Goal: Task Accomplishment & Management: Use online tool/utility

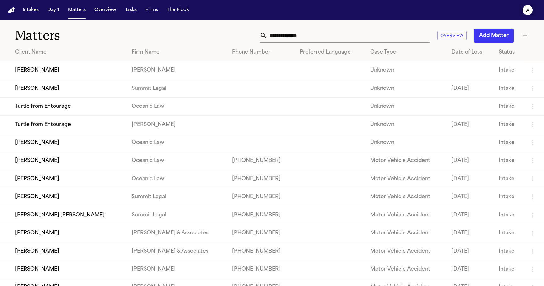
click at [524, 16] on button "a" at bounding box center [528, 10] width 18 height 14
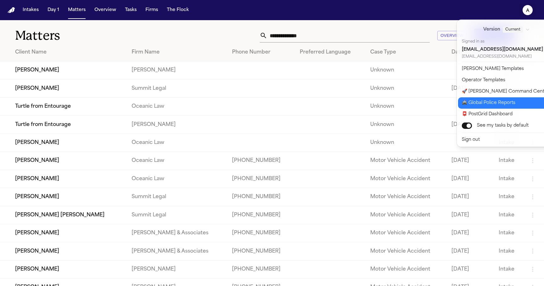
click at [498, 106] on button "🚔 Global Police Reports" at bounding box center [510, 102] width 105 height 11
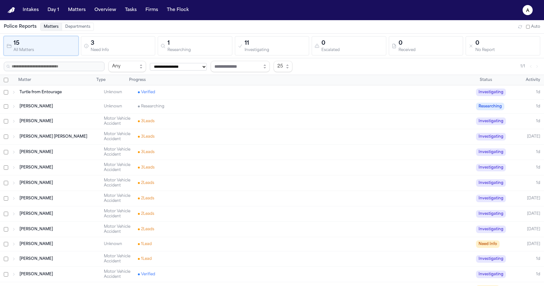
click at [179, 147] on div "[PERSON_NAME] Motor Vehicle Accident 3 Lead s Investigating 1d" at bounding box center [272, 152] width 544 height 15
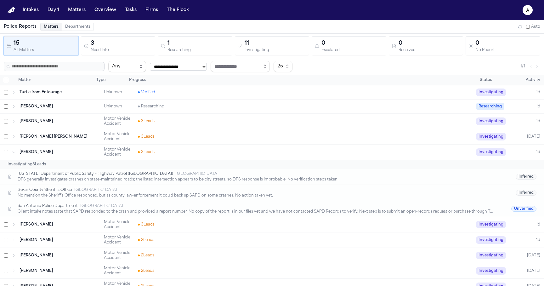
click at [179, 147] on div "[PERSON_NAME] Motor Vehicle Accident 3 Lead s Investigating 1d" at bounding box center [272, 152] width 544 height 15
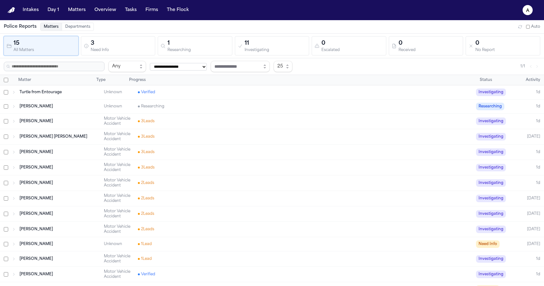
click at [180, 137] on div "3 Lead s" at bounding box center [305, 136] width 334 height 5
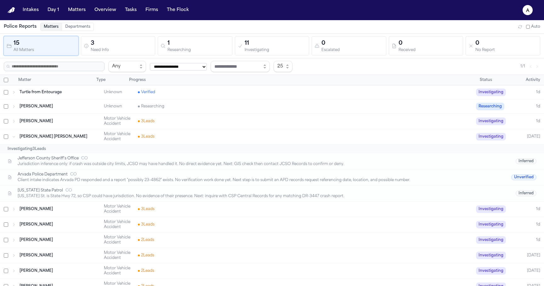
click at [180, 137] on div "3 Lead s" at bounding box center [305, 136] width 334 height 5
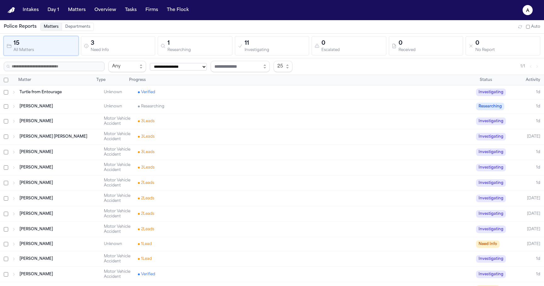
click at [396, 40] on div "0 Received" at bounding box center [426, 46] width 69 height 14
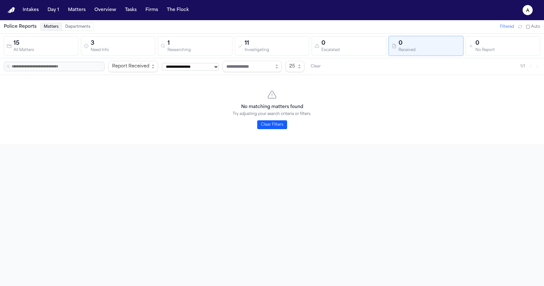
click at [369, 49] on div "Escalated" at bounding box center [352, 50] width 62 height 5
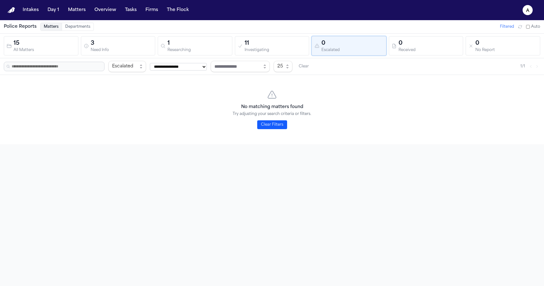
click at [129, 51] on div "Need Info" at bounding box center [122, 50] width 62 height 5
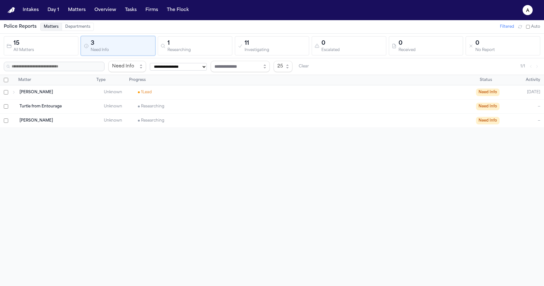
click at [195, 50] on div "Researching" at bounding box center [199, 50] width 62 height 5
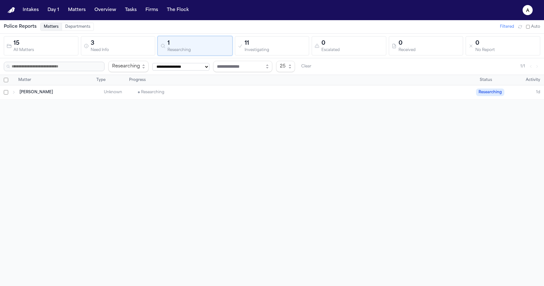
click at [248, 41] on div "11" at bounding box center [276, 43] width 62 height 9
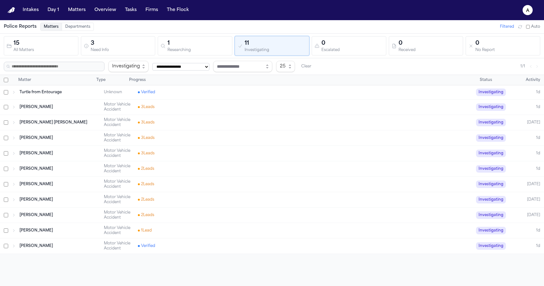
click at [357, 47] on div "0" at bounding box center [352, 43] width 62 height 9
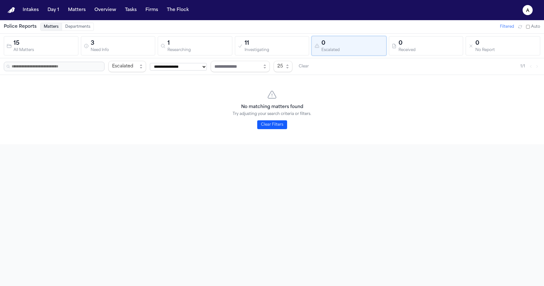
click at [449, 54] on button "0 Received" at bounding box center [426, 45] width 75 height 19
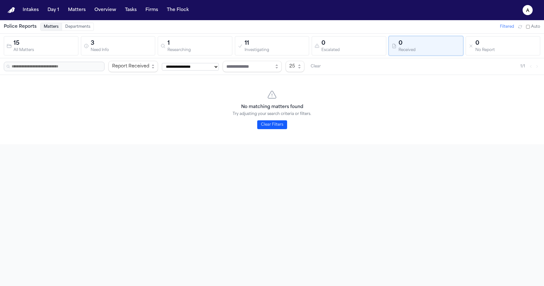
click at [528, 44] on div "0" at bounding box center [506, 43] width 62 height 9
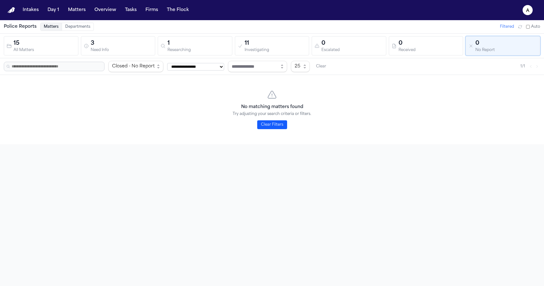
click at [378, 48] on div "Escalated" at bounding box center [352, 50] width 62 height 5
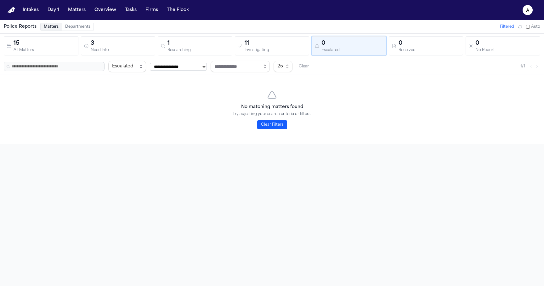
click at [252, 49] on div "Investigating" at bounding box center [276, 50] width 62 height 5
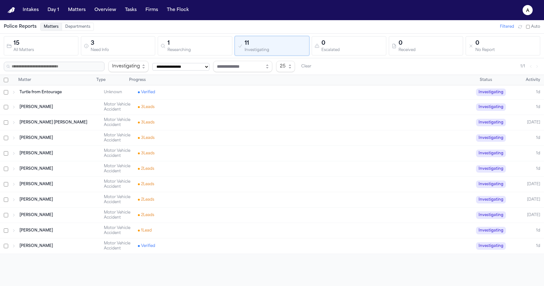
click at [177, 52] on div "Researching" at bounding box center [199, 50] width 62 height 5
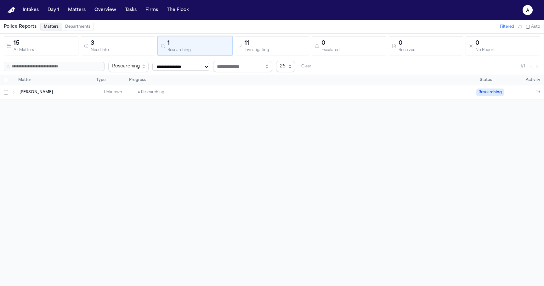
click at [132, 56] on div "15 All Matters 3 Need Info 1 Researching 11 Investigating 0 Escalated 0 Receive…" at bounding box center [272, 46] width 544 height 25
click at [129, 49] on div "Need Info" at bounding box center [122, 50] width 62 height 5
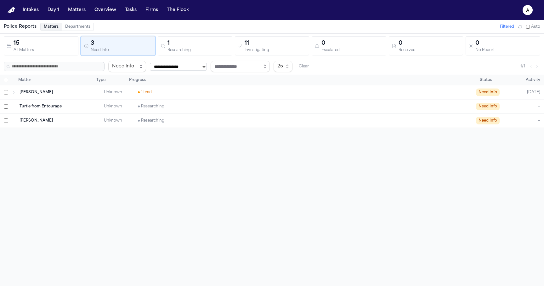
click at [247, 219] on div "**********" at bounding box center [272, 163] width 544 height 286
click at [211, 42] on div "1" at bounding box center [199, 43] width 62 height 9
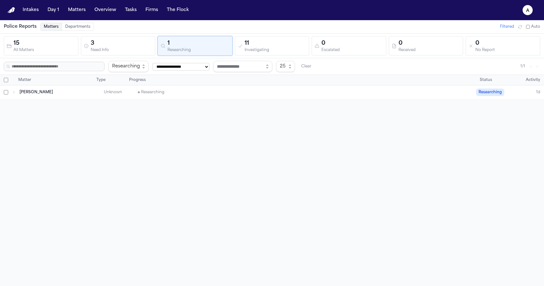
click at [280, 40] on div "11" at bounding box center [276, 43] width 62 height 9
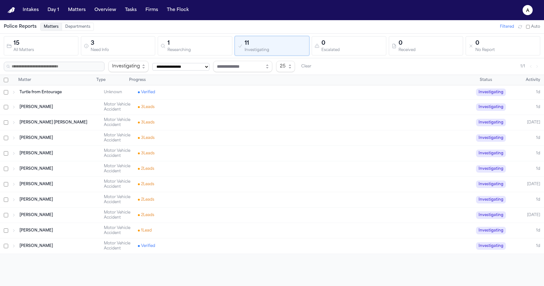
click at [367, 34] on div "15 All Matters 3 Need Info 1 Researching 11 Investigating 0 Escalated 0 Receive…" at bounding box center [272, 46] width 544 height 25
click at [359, 47] on div "0" at bounding box center [352, 43] width 62 height 9
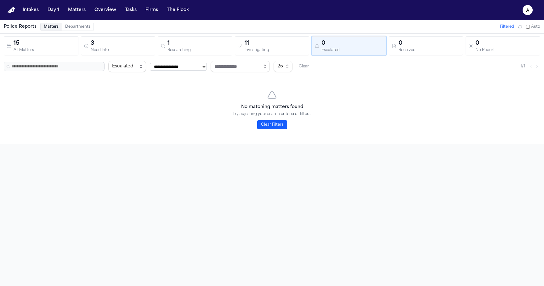
click at [409, 49] on div "Received" at bounding box center [430, 50] width 62 height 5
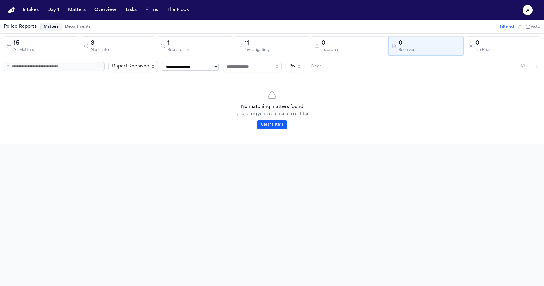
click at [495, 40] on div "0" at bounding box center [506, 43] width 62 height 9
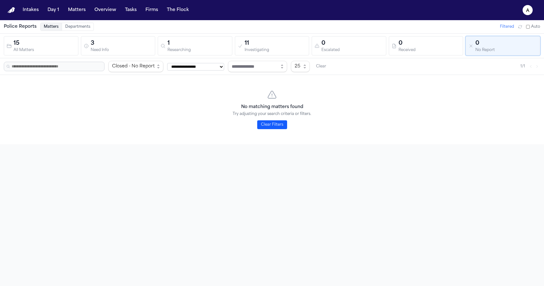
click at [402, 57] on div "15 All Matters 3 Need Info 1 Researching 11 Investigating 0 Escalated 0 Receive…" at bounding box center [272, 46] width 544 height 25
click at [367, 33] on div "Police Reports Matters Departments Filtered Auto" at bounding box center [272, 26] width 544 height 13
click at [331, 36] on button "0 Escalated" at bounding box center [349, 45] width 75 height 19
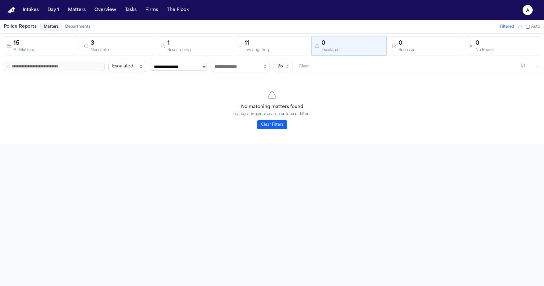
click at [240, 38] on button "11 Investigating" at bounding box center [272, 45] width 75 height 19
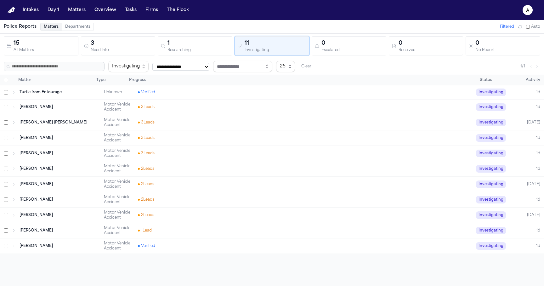
click at [182, 50] on div "Researching" at bounding box center [199, 50] width 62 height 5
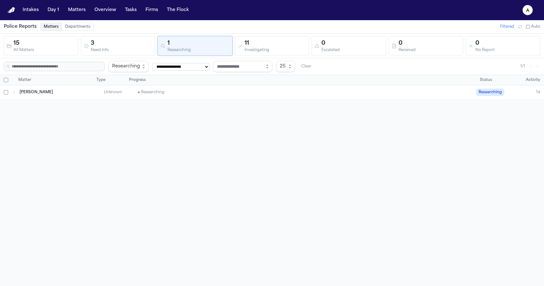
click at [111, 47] on div "3" at bounding box center [122, 43] width 62 height 9
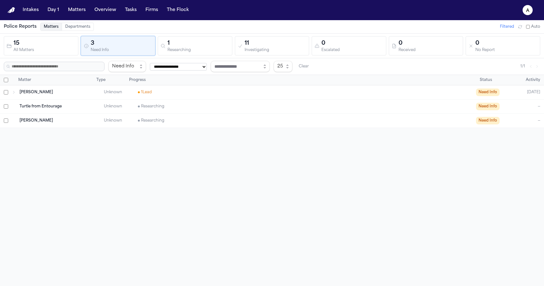
click at [211, 104] on div "Researching" at bounding box center [305, 106] width 334 height 5
click at [96, 105] on div "Turtle from Entourage" at bounding box center [60, 106] width 81 height 5
click at [71, 123] on div "[PERSON_NAME]" at bounding box center [60, 120] width 81 height 5
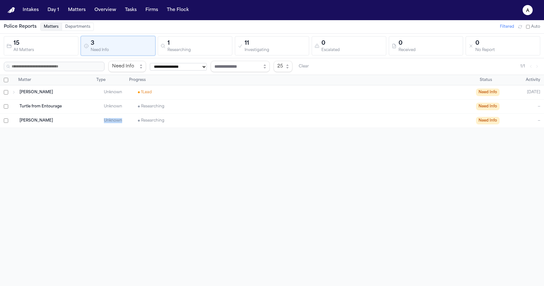
click at [76, 96] on div "[PERSON_NAME] Unknown 1 Lead Need Info [DATE]" at bounding box center [272, 92] width 544 height 14
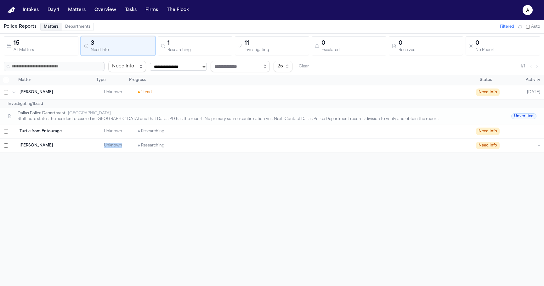
click at [76, 96] on div "[PERSON_NAME] Unknown 1 Lead Need Info [DATE]" at bounding box center [272, 92] width 544 height 14
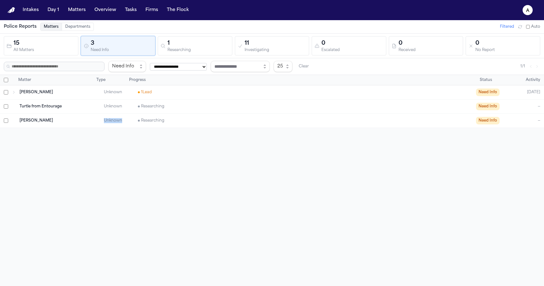
click at [76, 96] on div "[PERSON_NAME] Unknown 1 Lead Need Info [DATE]" at bounding box center [272, 92] width 544 height 14
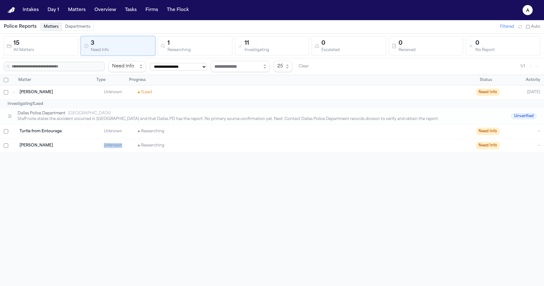
click at [81, 115] on div "Dallas Police Department [GEOGRAPHIC_DATA]" at bounding box center [256, 113] width 476 height 5
click at [82, 119] on div "Staff note states the accident occurred in [GEOGRAPHIC_DATA] and that Dallas PD…" at bounding box center [256, 119] width 476 height 5
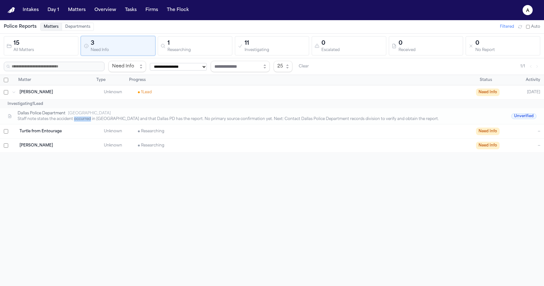
click at [82, 119] on div "Staff note states the accident occurred in [GEOGRAPHIC_DATA] and that Dallas PD…" at bounding box center [256, 119] width 476 height 5
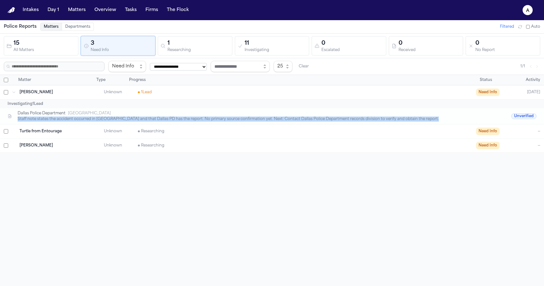
click at [57, 117] on div "Staff note states the accident occurred in [GEOGRAPHIC_DATA] and that Dallas PD…" at bounding box center [256, 119] width 476 height 5
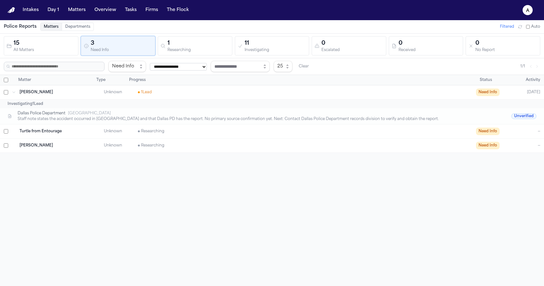
click at [57, 117] on div "Staff note states the accident occurred in [GEOGRAPHIC_DATA] and that Dallas PD…" at bounding box center [256, 119] width 476 height 5
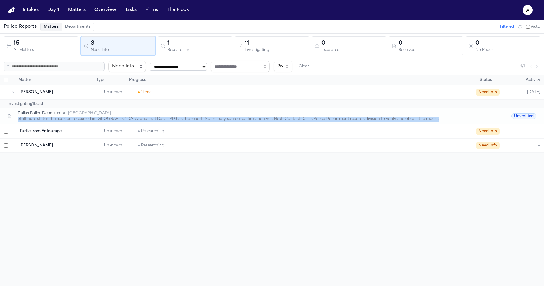
click at [57, 113] on span "Dallas Police Department" at bounding box center [42, 113] width 48 height 5
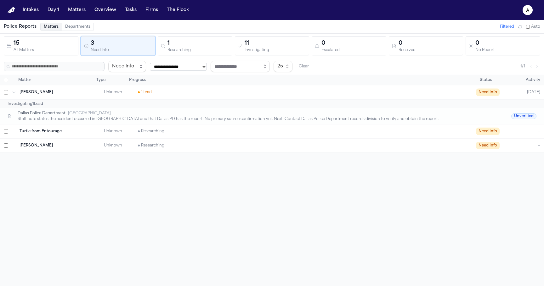
click at [57, 113] on span "Dallas Police Department" at bounding box center [42, 113] width 48 height 5
click at [54, 119] on div "Staff note states the accident occurred in [GEOGRAPHIC_DATA] and that Dallas PD…" at bounding box center [256, 119] width 476 height 5
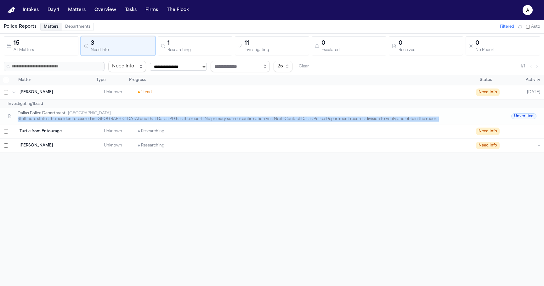
click at [54, 112] on span "Dallas Police Department" at bounding box center [42, 113] width 48 height 5
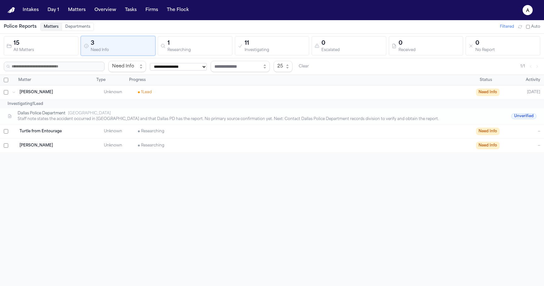
click at [54, 112] on span "Dallas Police Department" at bounding box center [42, 113] width 48 height 5
click at [53, 118] on div "Staff note states the accident occurred in [GEOGRAPHIC_DATA] and that Dallas PD…" at bounding box center [256, 119] width 476 height 5
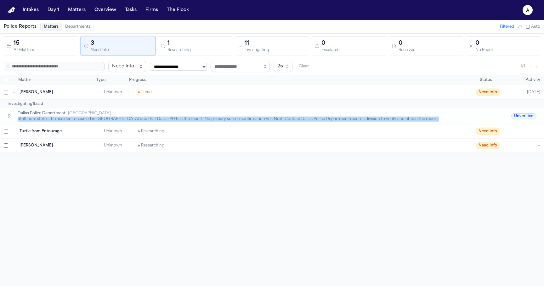
click at [58, 100] on div "Investigating 1 Lead" at bounding box center [272, 103] width 544 height 9
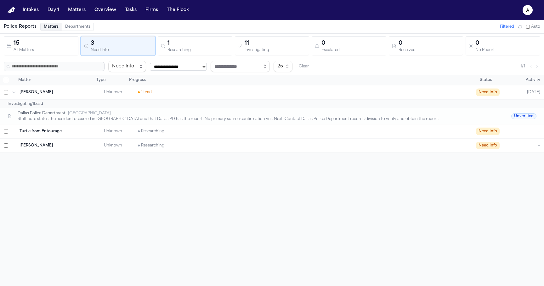
click at [58, 100] on div "Investigating 1 Lead" at bounding box center [272, 103] width 544 height 9
click at [37, 98] on div "[PERSON_NAME] Unknown 1 Lead Need Info [DATE]" at bounding box center [272, 92] width 544 height 14
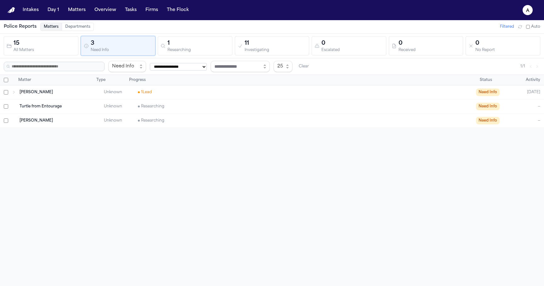
click at [37, 98] on div "[PERSON_NAME] Unknown 1 Lead Need Info [DATE]" at bounding box center [272, 92] width 544 height 14
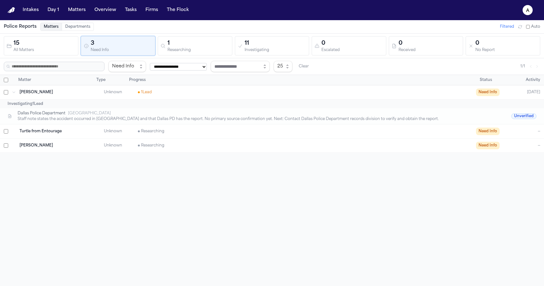
click at [37, 98] on div "[PERSON_NAME] Unknown 1 Lead Need Info [DATE]" at bounding box center [272, 92] width 544 height 14
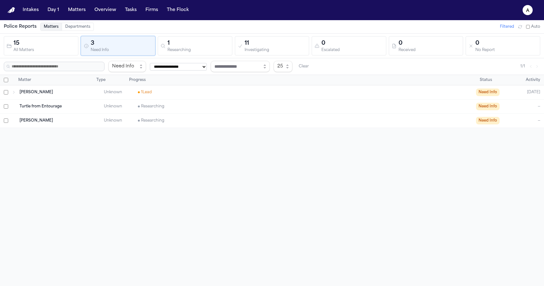
click at [32, 114] on div "[PERSON_NAME] Unknown Researching Need Info —" at bounding box center [272, 121] width 544 height 14
click at [36, 105] on span "Turtle from Entourage" at bounding box center [41, 106] width 42 height 5
click at [28, 119] on span "[PERSON_NAME]" at bounding box center [36, 120] width 33 height 5
click at [123, 125] on div "[PERSON_NAME] Unknown Researching Need Info —" at bounding box center [272, 121] width 544 height 14
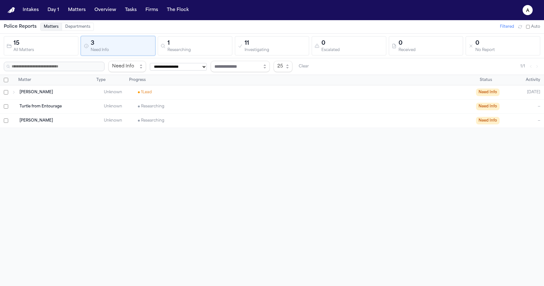
click at [123, 125] on div "[PERSON_NAME] Unknown Researching Need Info —" at bounding box center [272, 121] width 544 height 14
click at [132, 112] on div "Turtle from Entourage Unknown Researching Need Info —" at bounding box center [272, 106] width 544 height 14
click at [160, 102] on div "Turtle from Entourage Unknown Researching Need Info —" at bounding box center [272, 106] width 544 height 14
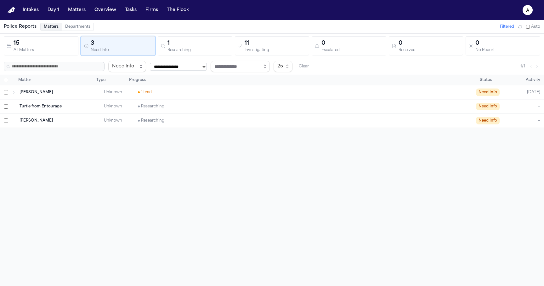
click at [160, 102] on div "Turtle from Entourage Unknown Researching Need Info —" at bounding box center [272, 106] width 544 height 14
click at [160, 108] on span "Researching" at bounding box center [151, 106] width 26 height 5
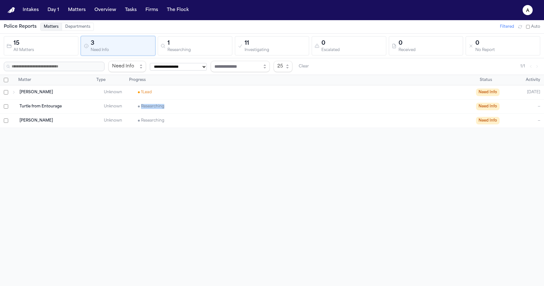
click at [159, 122] on span "Researching" at bounding box center [151, 120] width 26 height 5
click at [119, 108] on span "Unknown" at bounding box center [113, 107] width 18 height 4
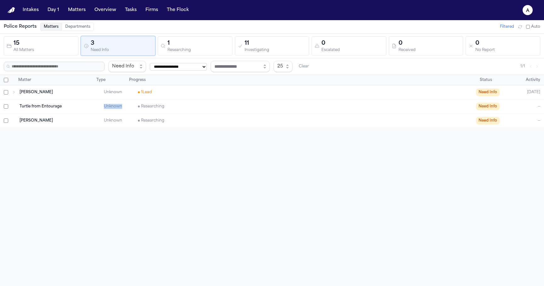
click at [111, 120] on span "Unknown" at bounding box center [113, 121] width 18 height 4
click at [120, 96] on div "[PERSON_NAME] Unknown 1 Lead Need Info [DATE]" at bounding box center [272, 92] width 544 height 14
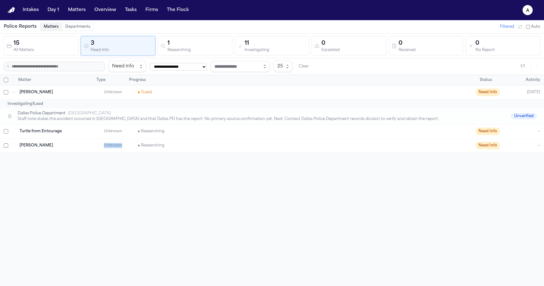
click at [120, 96] on div "[PERSON_NAME] Unknown 1 Lead Need Info [DATE]" at bounding box center [272, 92] width 544 height 14
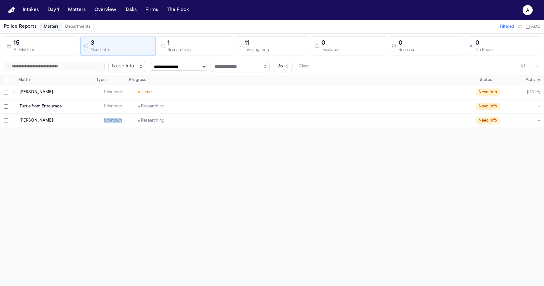
click at [120, 96] on div "[PERSON_NAME] Unknown 1 Lead Need Info [DATE]" at bounding box center [272, 92] width 544 height 14
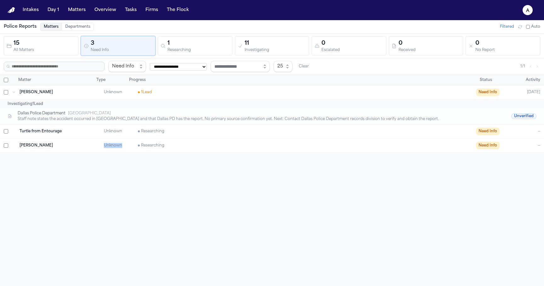
click at [119, 99] on div "Investigating 1 Lead" at bounding box center [272, 103] width 544 height 9
click at [346, 36] on button "0 Escalated" at bounding box center [349, 45] width 75 height 19
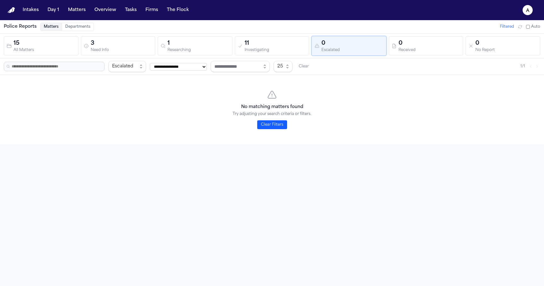
click at [275, 45] on div "11" at bounding box center [276, 43] width 62 height 9
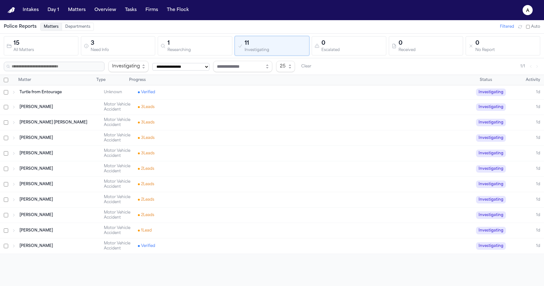
click at [213, 113] on div "[PERSON_NAME] Motor Vehicle Accident 3 Lead s Investigating 1d" at bounding box center [272, 106] width 544 height 15
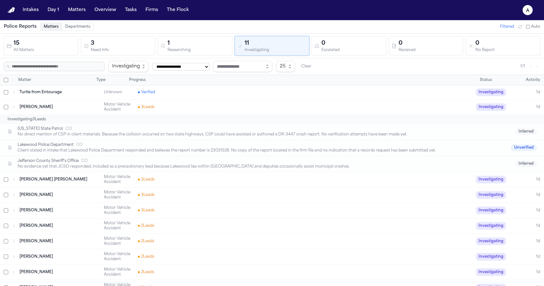
click at [213, 113] on div "[PERSON_NAME] Motor Vehicle Accident 3 Lead s Investigating 1d" at bounding box center [272, 106] width 544 height 15
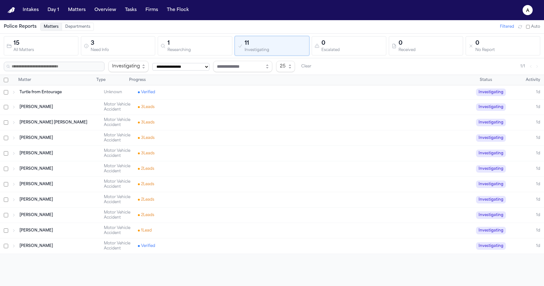
click at [224, 95] on div "Turtle from Entourage Unknown Verified Investigating 1d" at bounding box center [272, 92] width 544 height 14
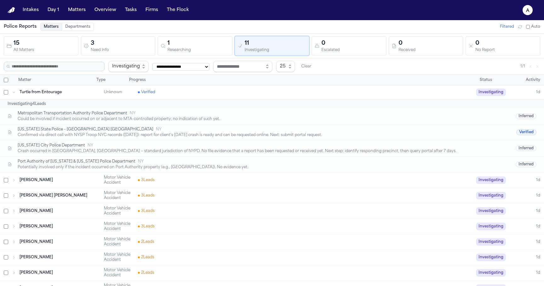
click at [224, 95] on div "Turtle from Entourage Unknown Verified Investigating 1d" at bounding box center [272, 92] width 544 height 14
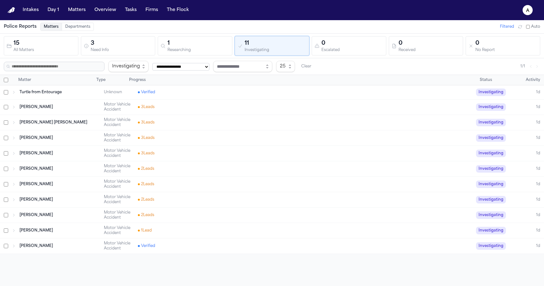
click at [215, 112] on div "[PERSON_NAME] Motor Vehicle Accident 3 Lead s Investigating 1d" at bounding box center [272, 106] width 544 height 15
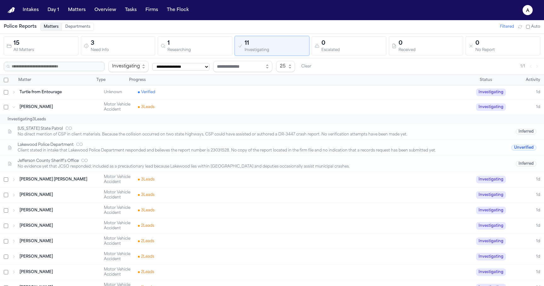
click at [215, 112] on div "[PERSON_NAME] Motor Vehicle Accident 3 Lead s Investigating 1d" at bounding box center [272, 106] width 544 height 15
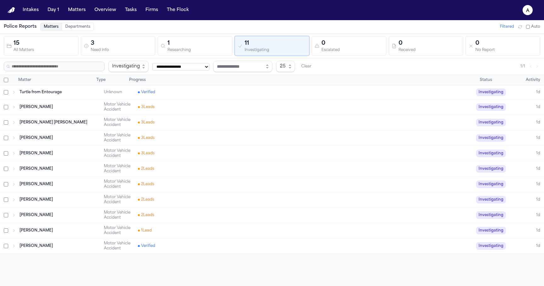
click at [200, 158] on div "[PERSON_NAME] Motor Vehicle Accident 3 Lead s Investigating 1d" at bounding box center [272, 153] width 544 height 15
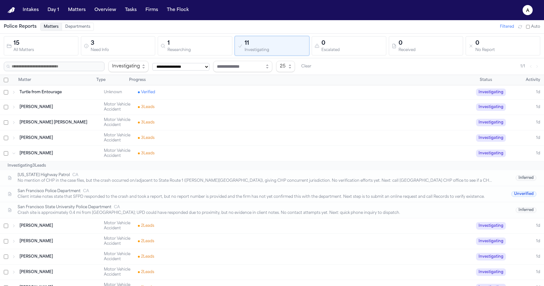
click at [200, 158] on div "[PERSON_NAME] Motor Vehicle Accident 3 Lead s Investigating 1d" at bounding box center [272, 153] width 544 height 15
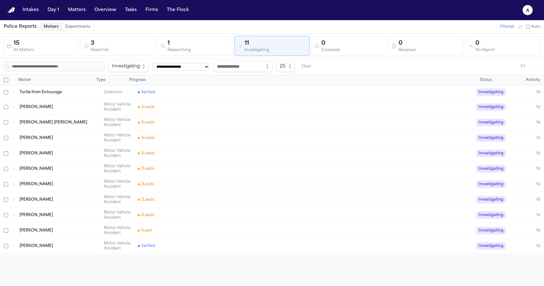
click at [192, 179] on div "[PERSON_NAME] Motor Vehicle Accident 2 Lead s Investigating 1d" at bounding box center [272, 184] width 544 height 15
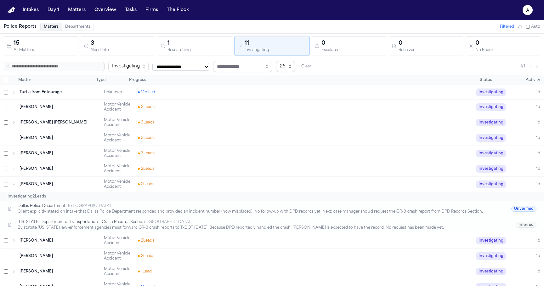
click at [192, 179] on div "[PERSON_NAME] Motor Vehicle Accident 2 Lead s Investigating 1d" at bounding box center [272, 184] width 544 height 15
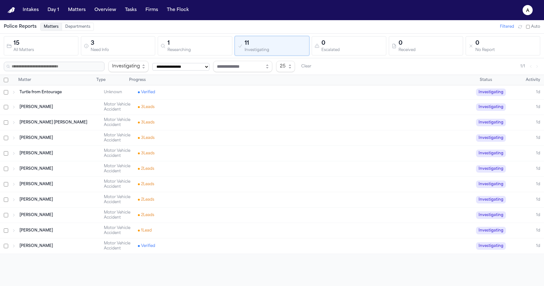
click at [183, 204] on div "[PERSON_NAME] Motor Vehicle Accident 2 Lead s Investigating 1d" at bounding box center [272, 199] width 544 height 15
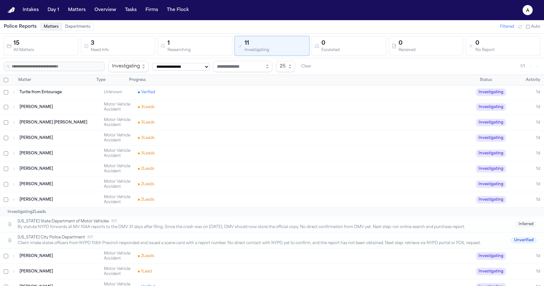
click at [181, 209] on div "Investigating 2 Lead s" at bounding box center [272, 212] width 544 height 9
click at [184, 202] on div "[PERSON_NAME] Motor Vehicle Accident 2 Lead s Investigating 1d" at bounding box center [272, 199] width 544 height 15
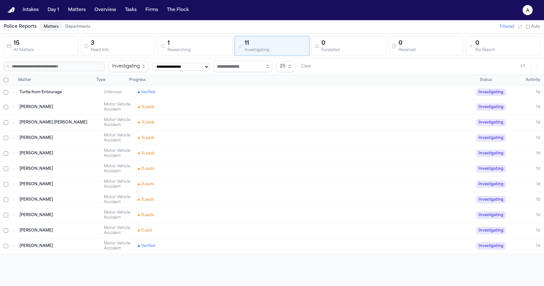
click at [177, 219] on div "[PERSON_NAME] Motor Vehicle Accident 2 Lead s Investigating 1d" at bounding box center [272, 215] width 544 height 15
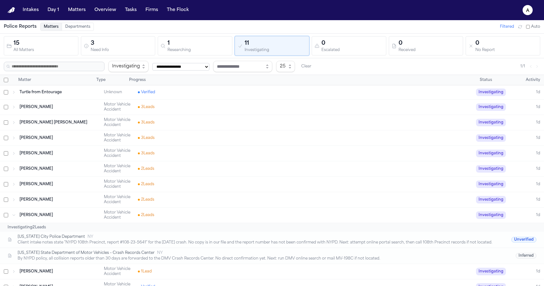
click at [177, 219] on div "[PERSON_NAME] Motor Vehicle Accident 2 Lead s Investigating 1d" at bounding box center [272, 215] width 544 height 15
